Goal: Information Seeking & Learning: Learn about a topic

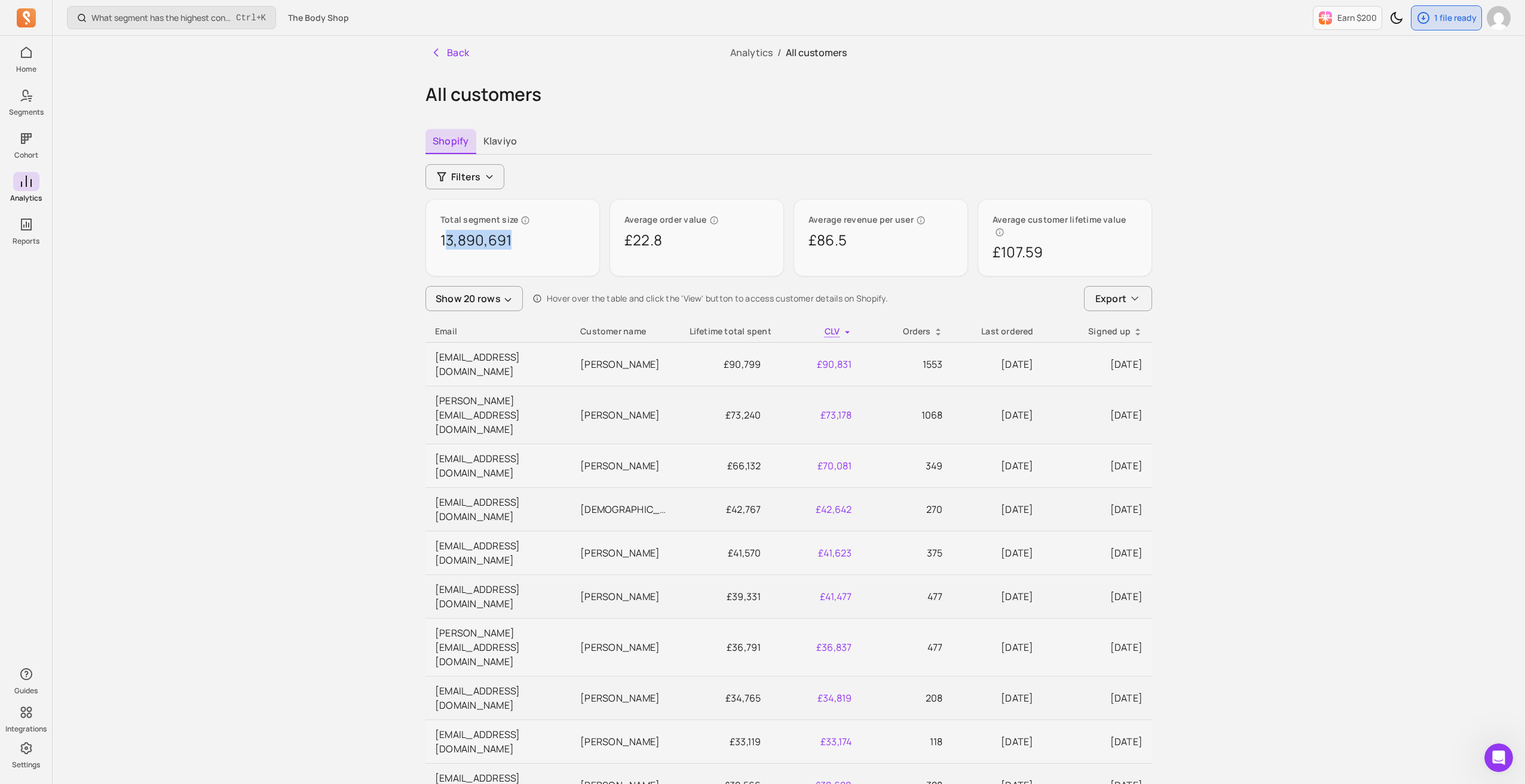
click at [718, 326] on div "Lifetime total spent" at bounding box center [725, 331] width 72 height 12
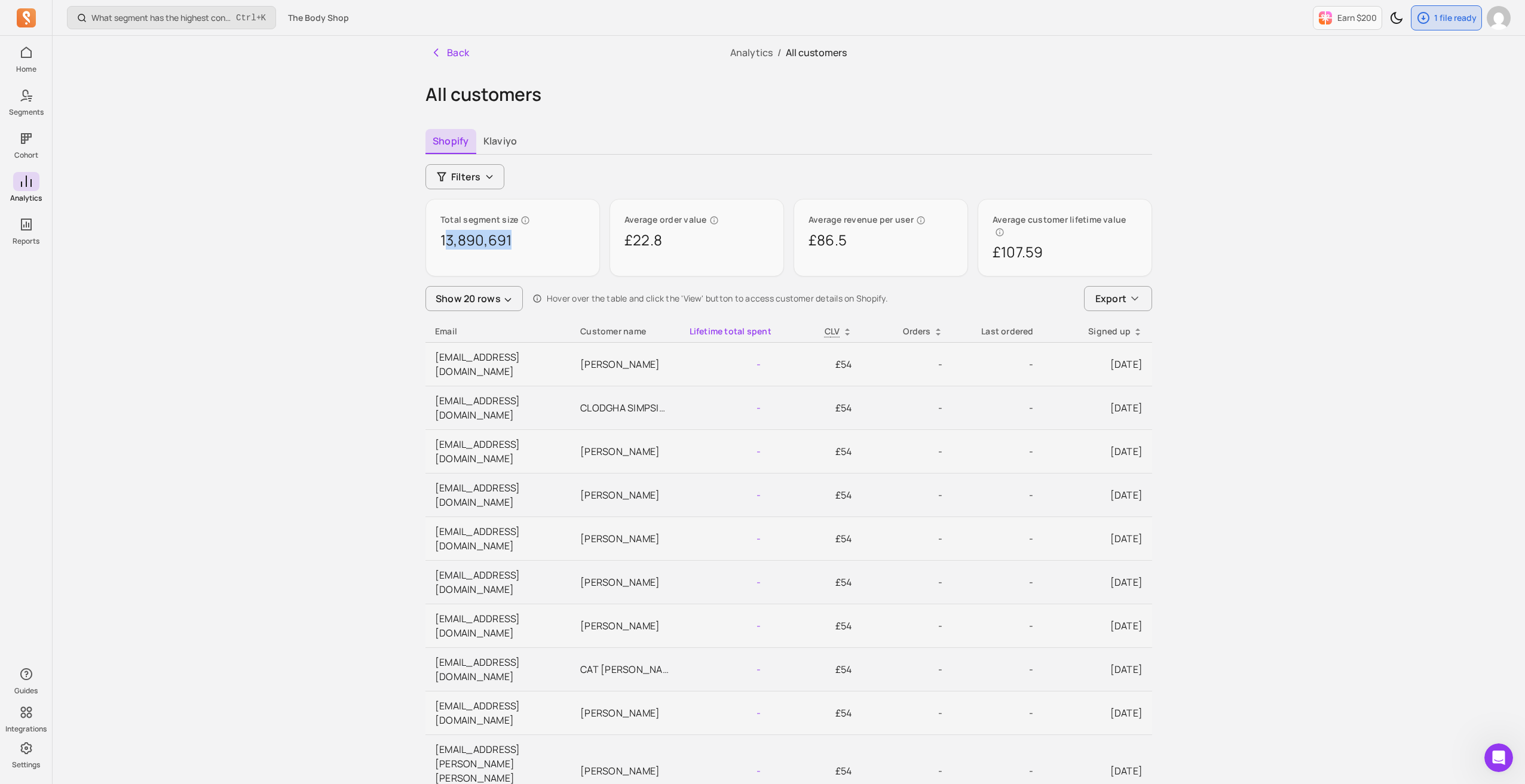
click at [755, 326] on div "Lifetime total spent" at bounding box center [725, 331] width 72 height 12
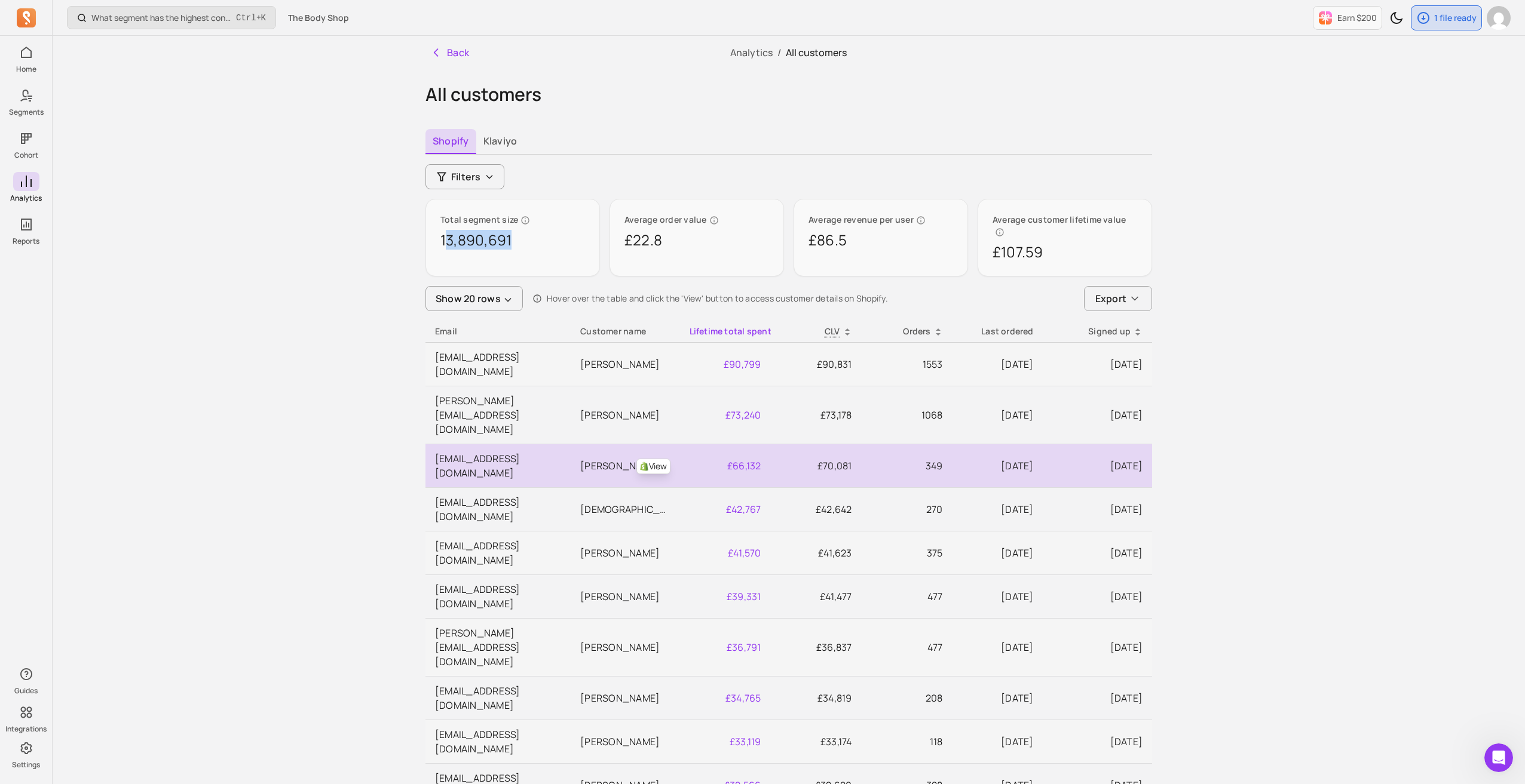
click at [650, 458] on link "View" at bounding box center [653, 466] width 34 height 15
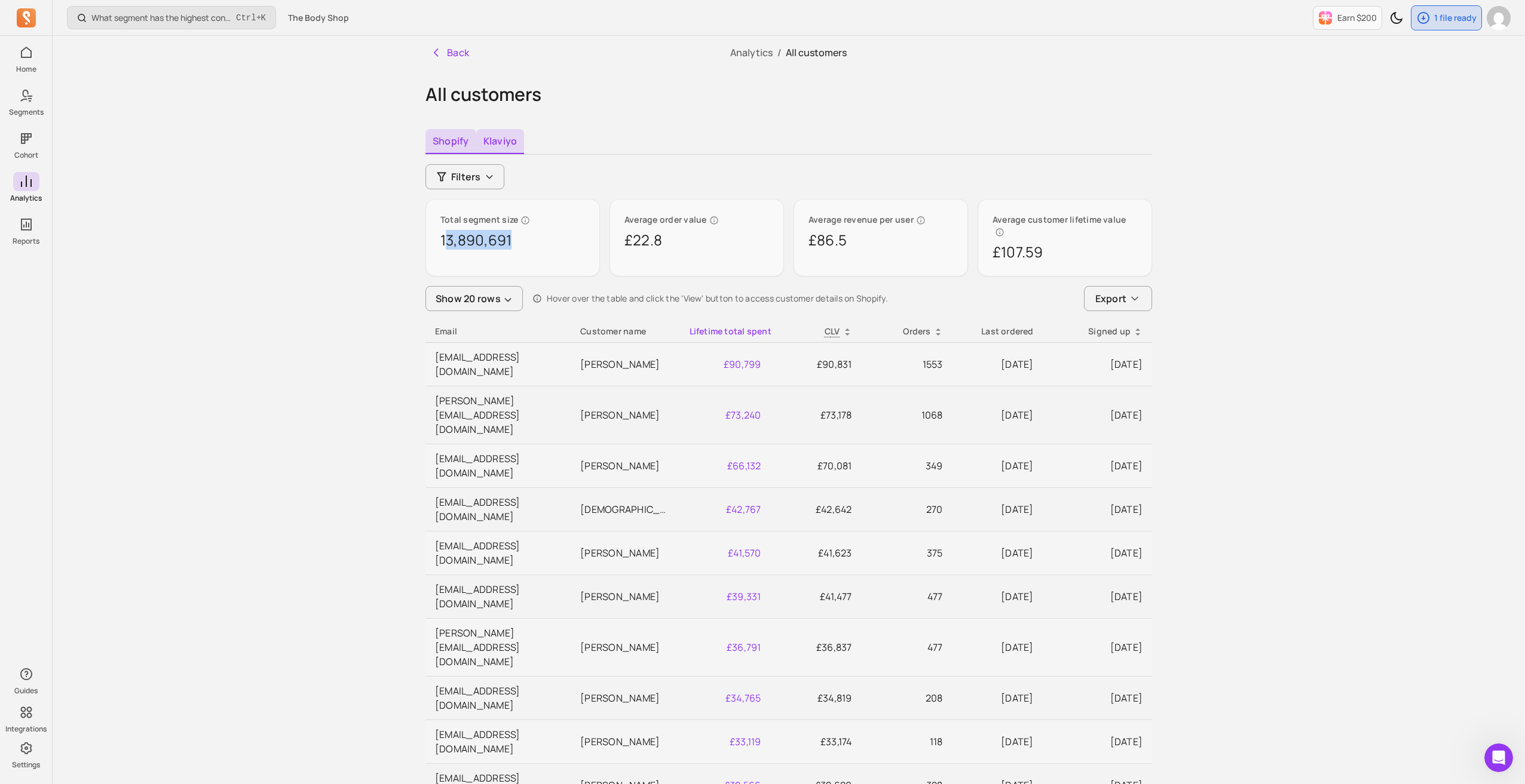
click at [492, 139] on button "Klaviyo" at bounding box center [501, 142] width 48 height 25
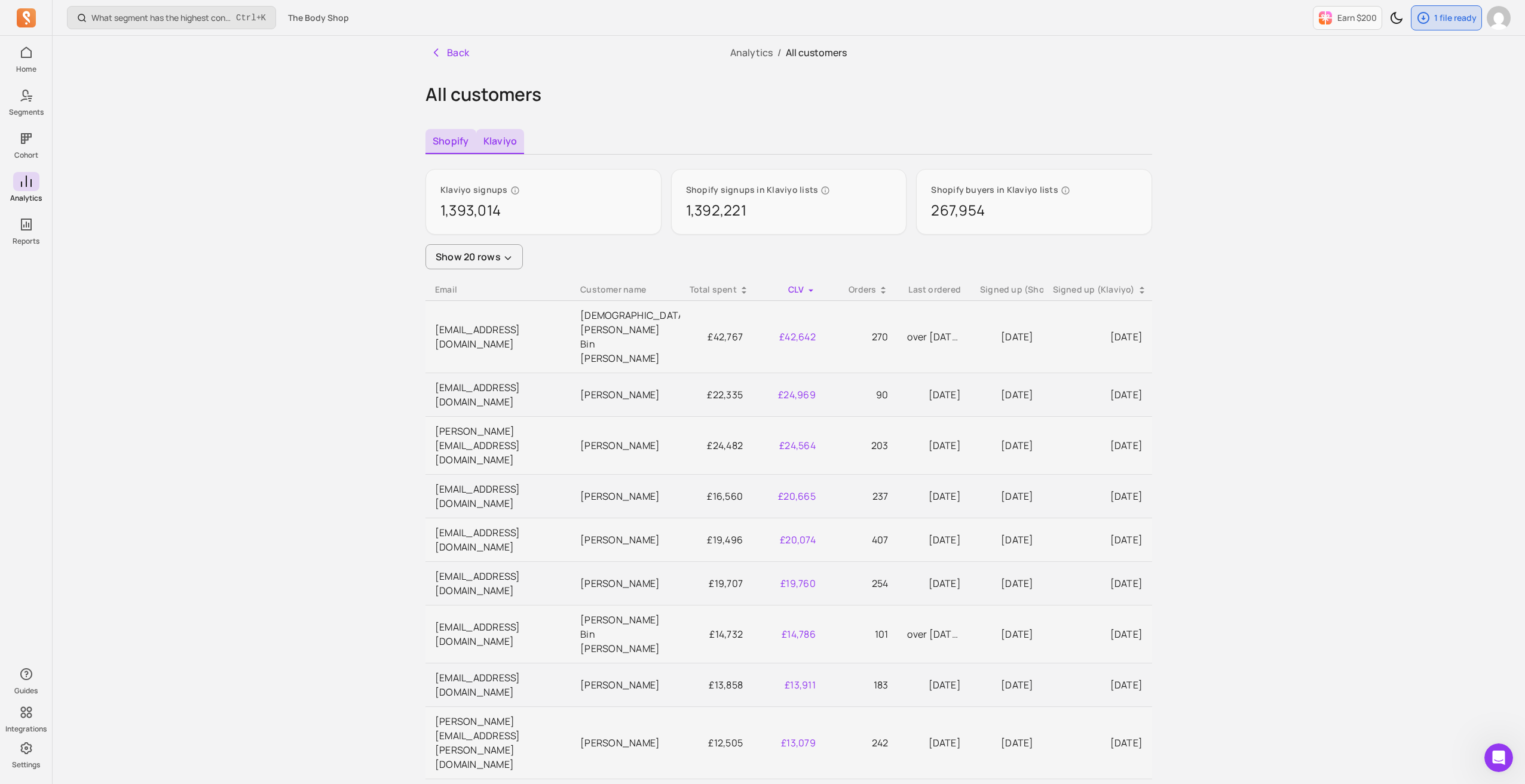
click at [450, 139] on button "Shopify" at bounding box center [451, 142] width 51 height 25
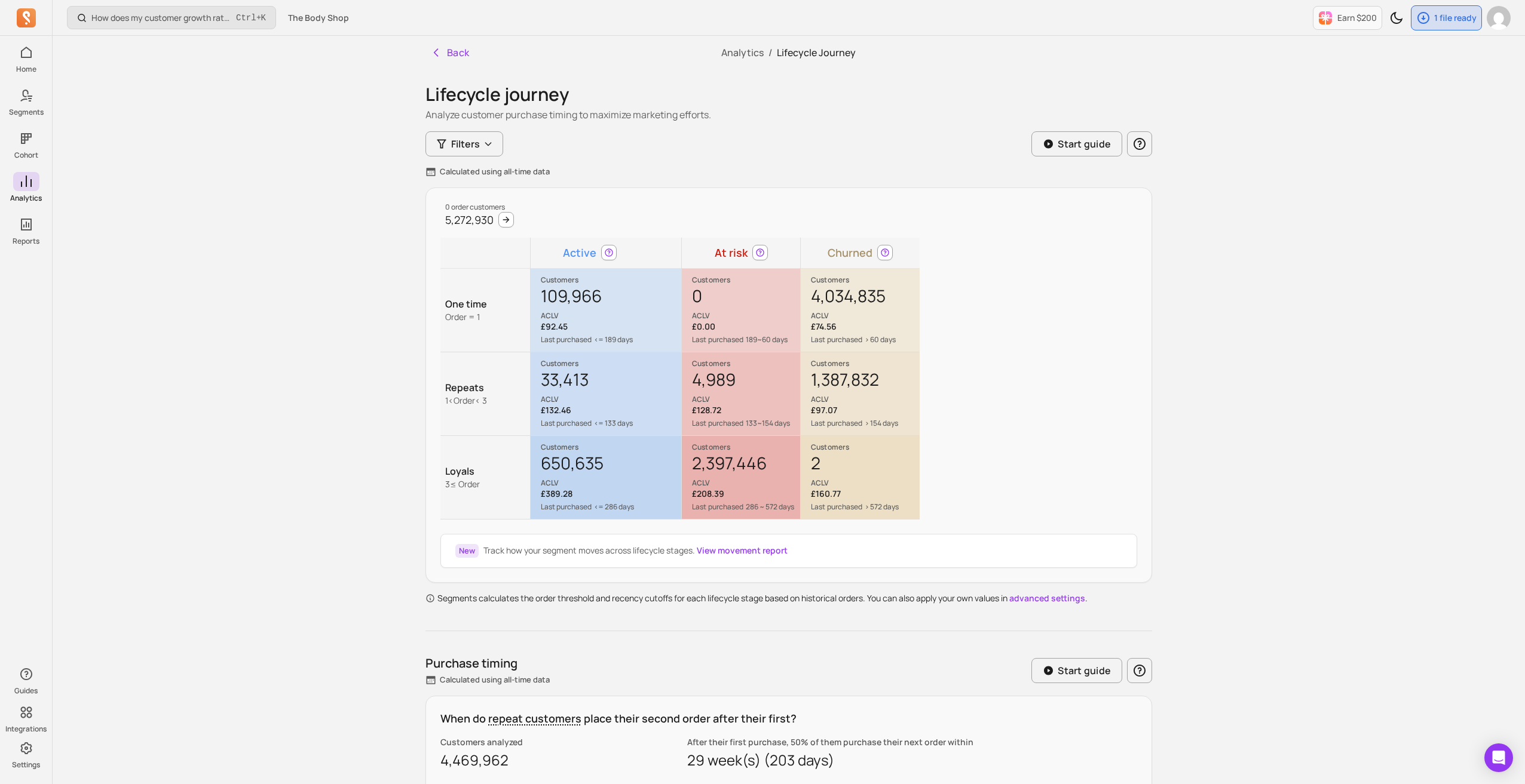
drag, startPoint x: 437, startPoint y: 58, endPoint x: 955, endPoint y: 196, distance: 536.1
click at [437, 58] on icon "button" at bounding box center [435, 52] width 12 height 12
